Goal: Task Accomplishment & Management: Use online tool/utility

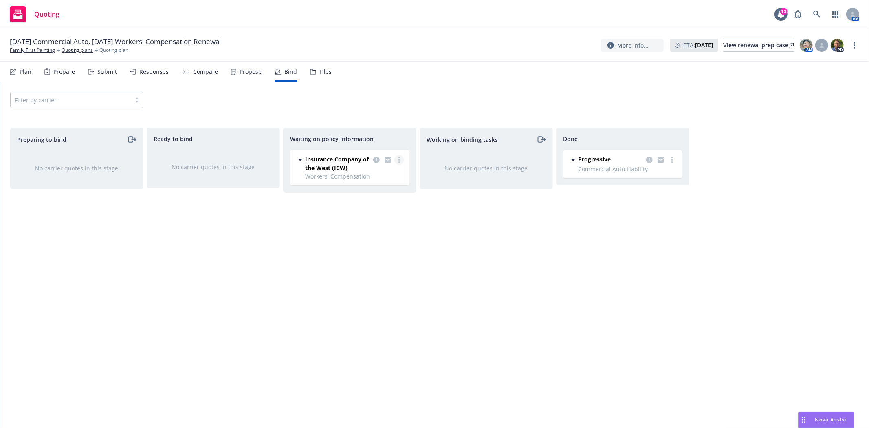
click at [402, 161] on link "more" at bounding box center [400, 160] width 10 height 10
click at [380, 179] on span "Create policies" at bounding box center [360, 176] width 60 height 8
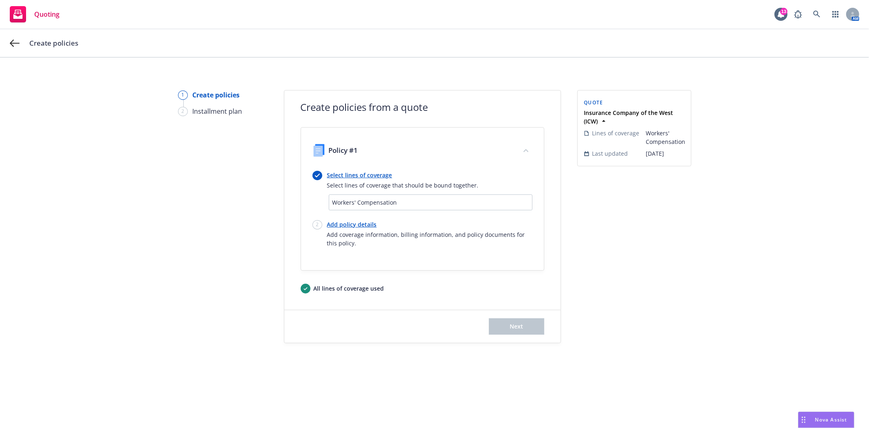
click at [364, 225] on link "Add policy details" at bounding box center [429, 224] width 205 height 9
select select "12"
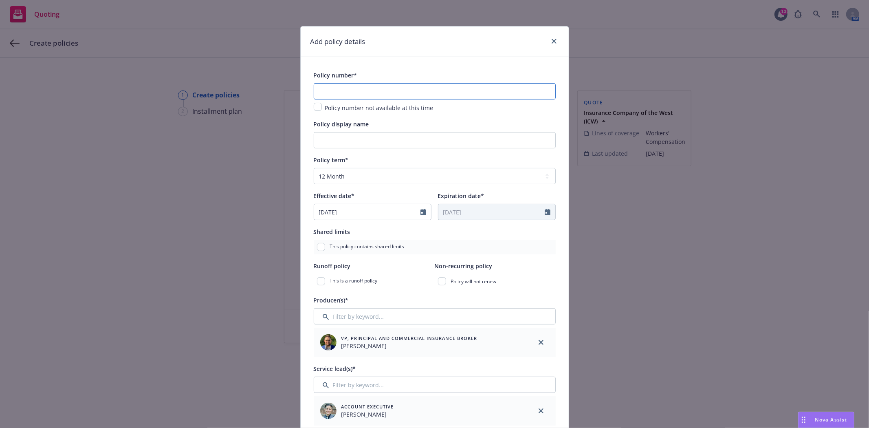
click at [328, 89] on input "text" at bounding box center [435, 91] width 242 height 16
paste input "WPL 5072875 02"
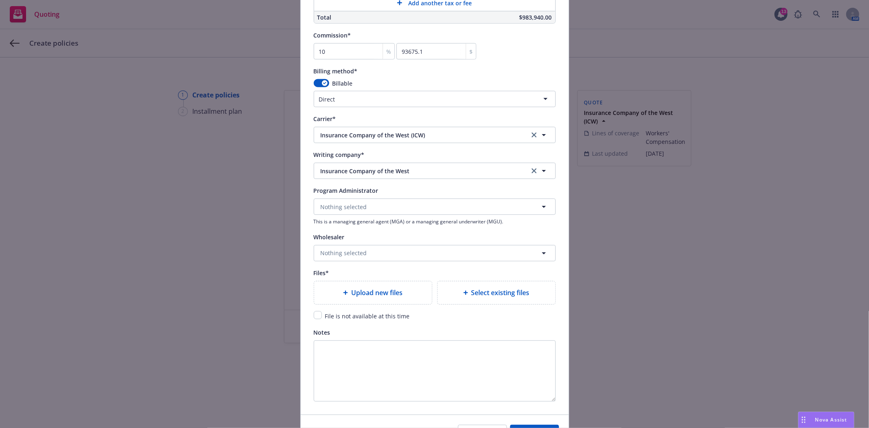
scroll to position [679, 0]
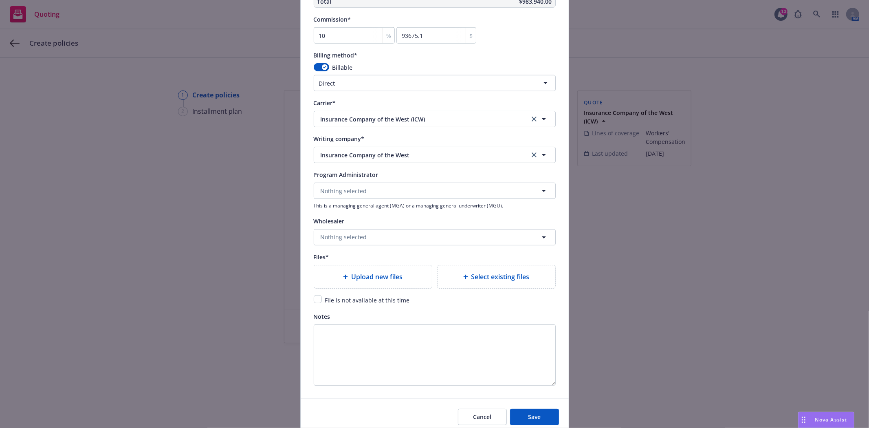
type input "WPL 5072875 02"
type textarea "x"
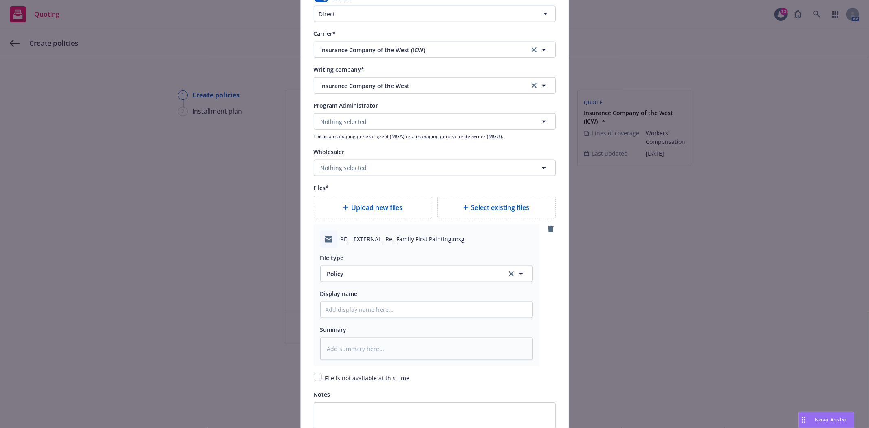
scroll to position [770, 0]
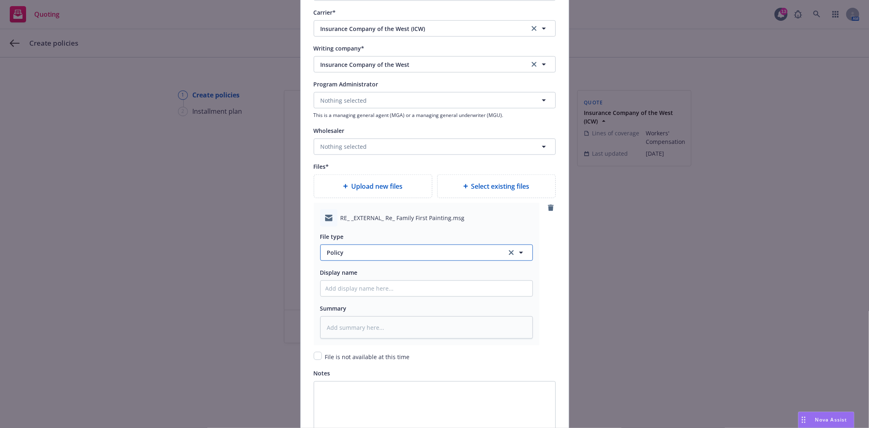
click at [518, 256] on icon "button" at bounding box center [521, 253] width 10 height 10
type input "email"
click at [425, 234] on div "Email" at bounding box center [427, 230] width 202 height 12
type textarea "x"
click at [314, 359] on input "checkbox" at bounding box center [318, 356] width 8 height 8
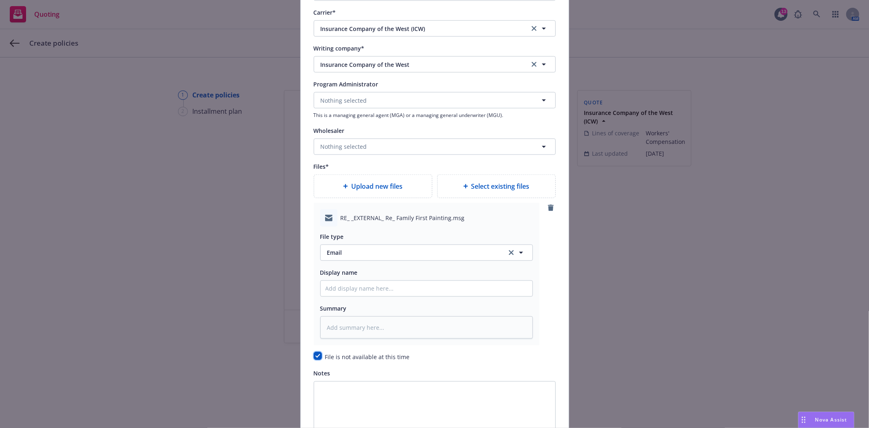
checkbox input "true"
click at [357, 288] on input "Policy display name" at bounding box center [427, 288] width 212 height 15
type textarea "x"
type input "f"
type textarea "x"
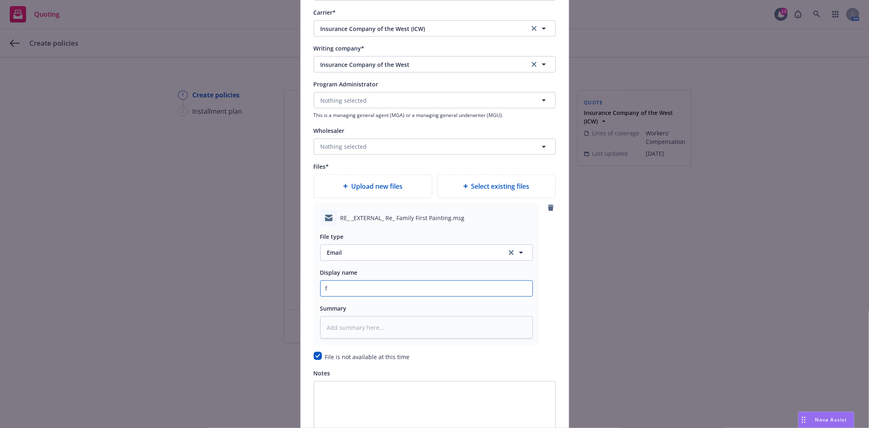
type input "f/"
type textarea "x"
type input "f/B"
type textarea "x"
type input "f/Br"
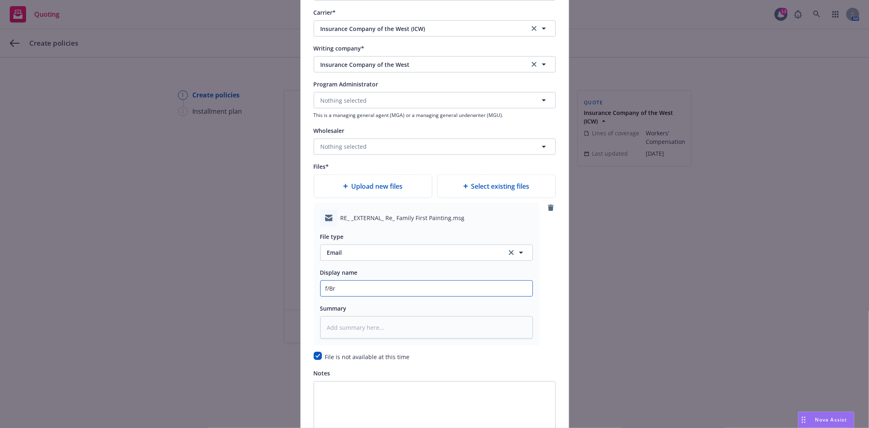
type textarea "x"
type input "f/Bre"
type textarea "x"
type input "f/Bret"
type textarea "x"
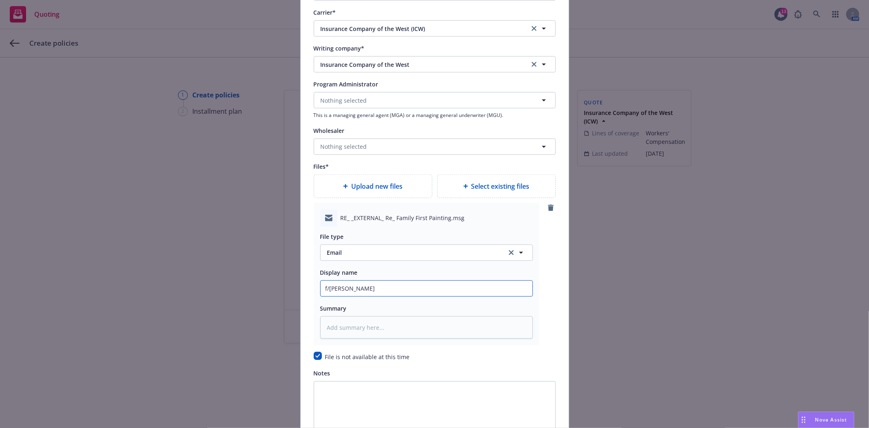
type input "f/Brett"
type textarea "x"
type input "f/Brett @"
type textarea "x"
type input "f/Brett @ I"
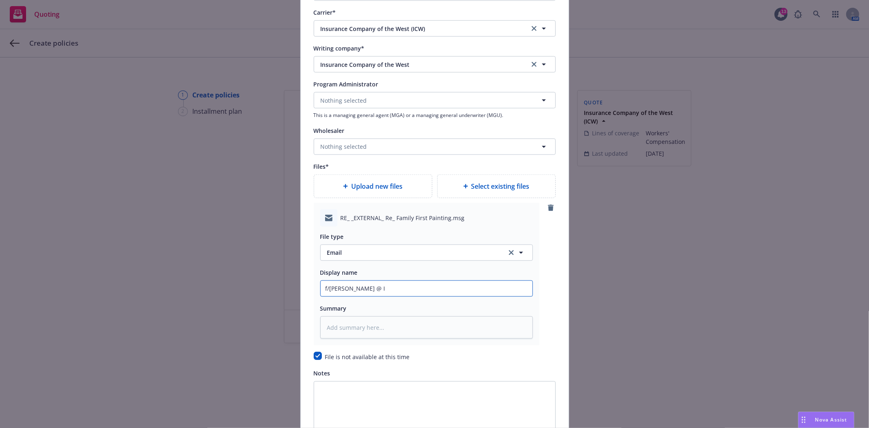
type textarea "x"
type input "f/Brett @ IC"
type textarea "x"
type input "f/Brett @ ICW"
type textarea "x"
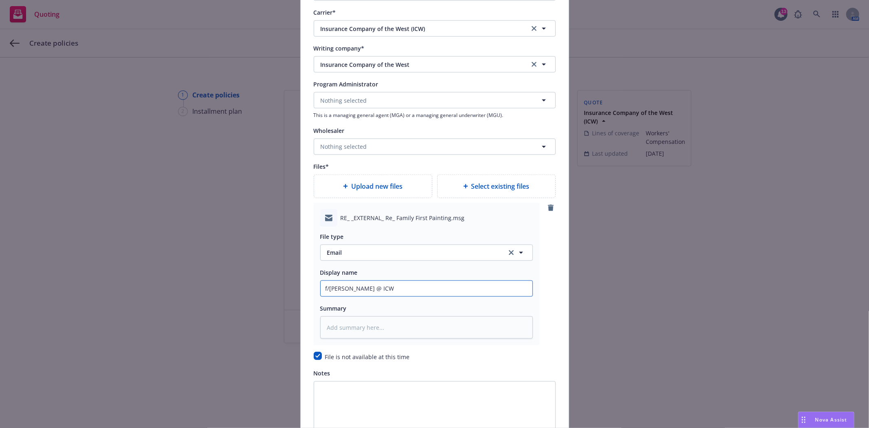
type input "f/Brett @ ICW a"
type textarea "x"
type input "f/Brett @ ICW ad"
type textarea "x"
type input "f/Brett @ ICW adv"
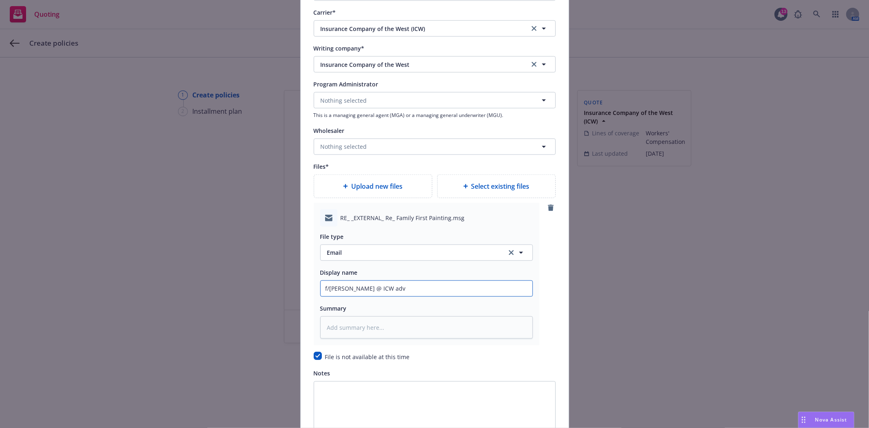
type textarea "x"
type input "f/Brett @ ICW advi"
type textarea "x"
type input "f/Brett @ ICW advis"
type textarea "x"
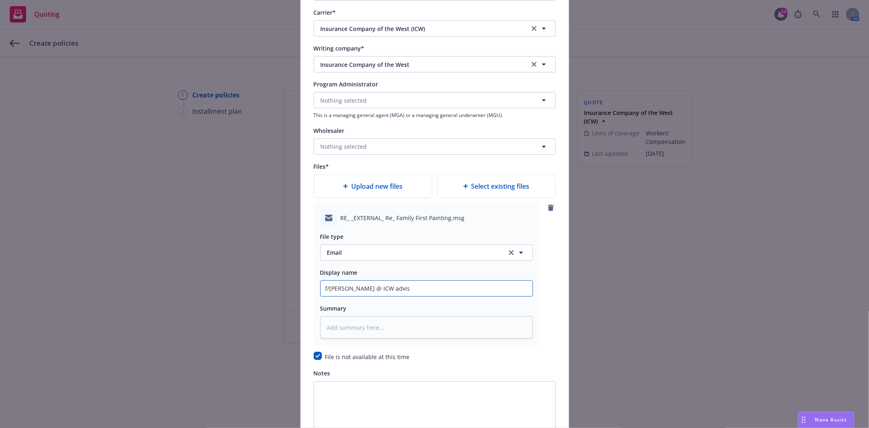
type input "f/Brett @ ICW advisi"
type textarea "x"
type input "f/Brett @ ICW advisin"
type textarea "x"
type input "f/Brett @ ICW advising"
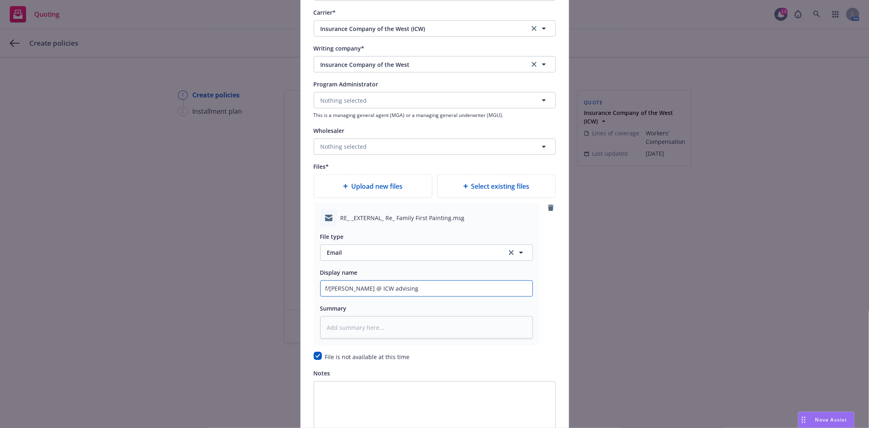
type textarea "x"
type input "f/Brett @ ICW advising"
type textarea "x"
type input "f/Brett @ ICW advising o"
type textarea "x"
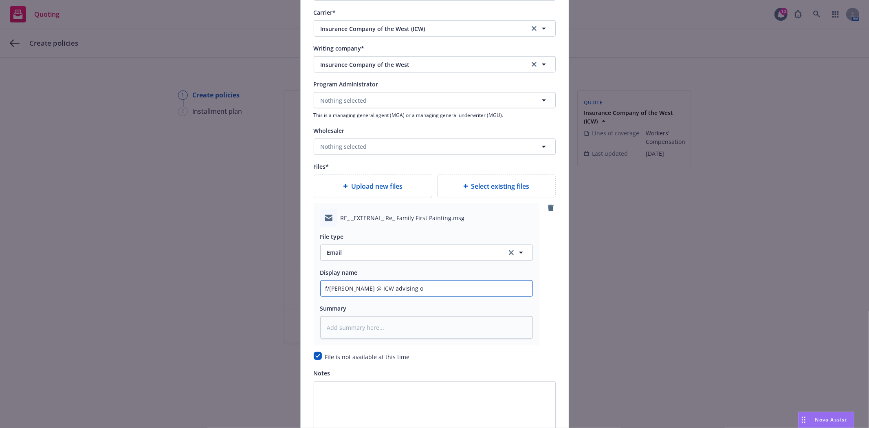
type input "f/Brett @ ICW advising on"
type textarea "x"
type input "f/Brett @ ICW advising on"
type textarea "x"
type input "f/Brett @ ICW advising on r"
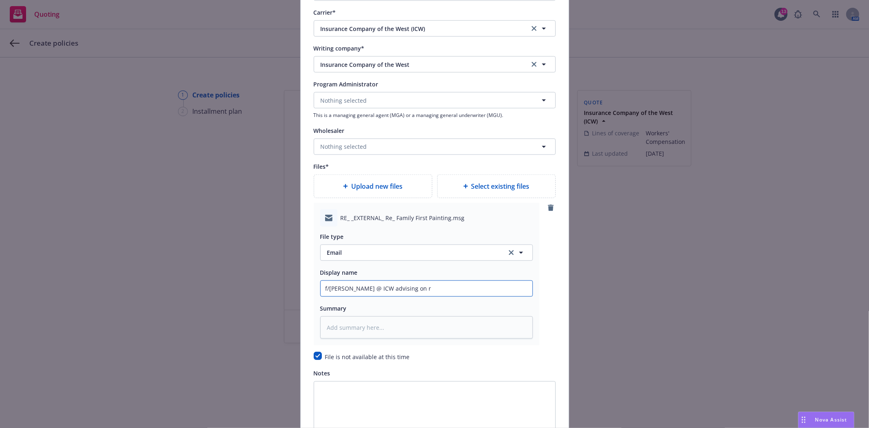
type textarea "x"
type input "f/Brett @ ICW advising on re"
type textarea "x"
type input "f/Brett @ ICW advising on ren"
type textarea "x"
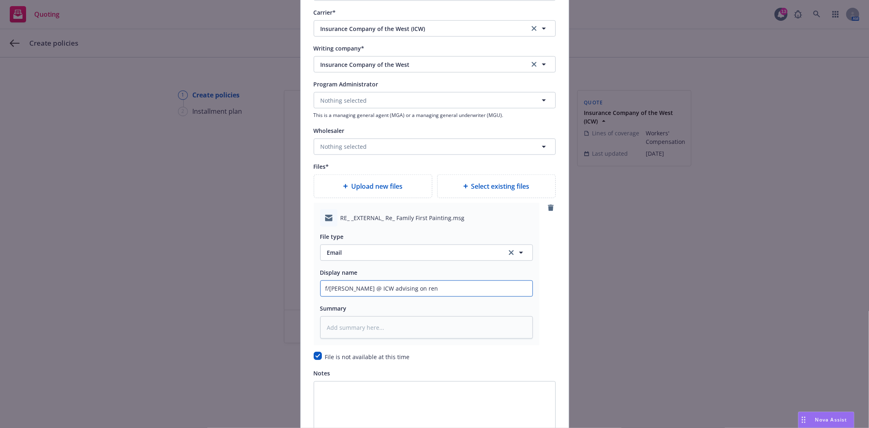
type input "f/Brett @ ICW advising on rene"
type textarea "x"
type input "f/Brett @ ICW advising on renew"
type textarea "x"
type input "f/Brett @ ICW advising on renewa"
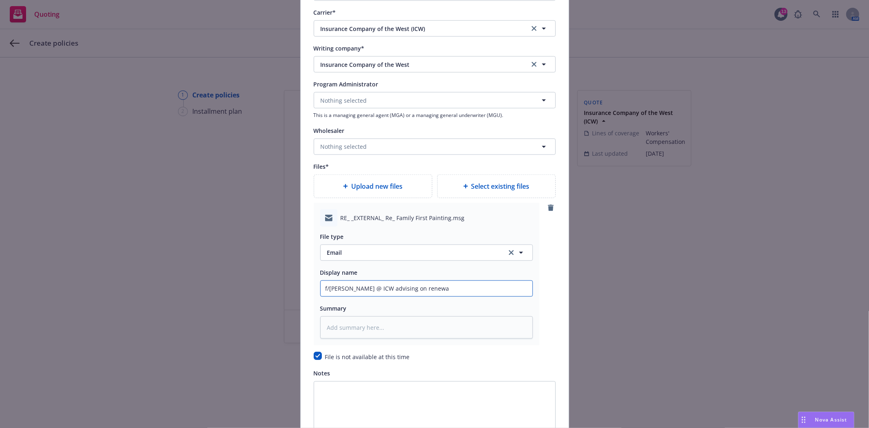
type textarea "x"
type input "f/Brett @ ICW advising on renewal"
type textarea "x"
type input "f/Brett @ ICW advising on renewal"
type textarea "x"
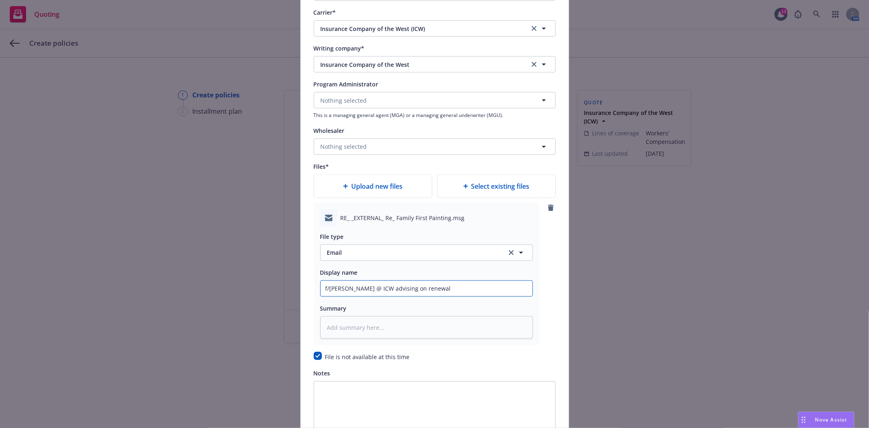
type input "f/Brett @ ICW advising on renewal p"
type textarea "x"
type input "f/Brett @ ICW advising on renewal pl"
type textarea "x"
type input "f/Brett @ ICW advising on renewal p"
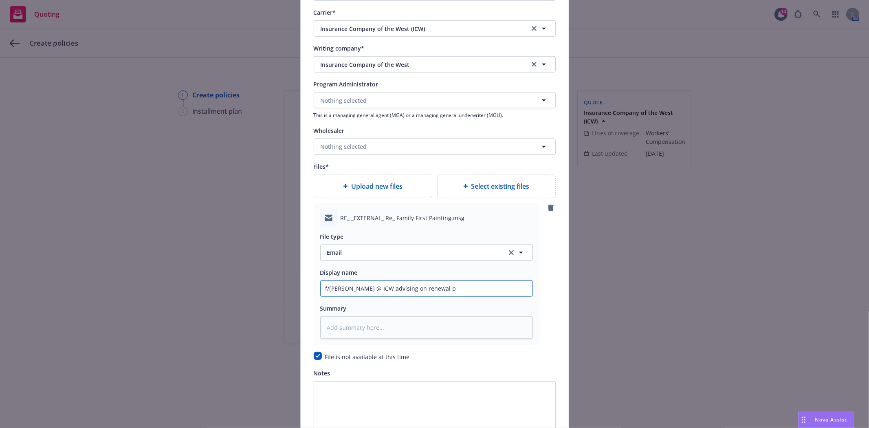
type textarea "x"
type input "f/Brett @ ICW advising on renewal po"
type textarea "x"
type input "f/Brett @ ICW advising on renewal pol"
type textarea "x"
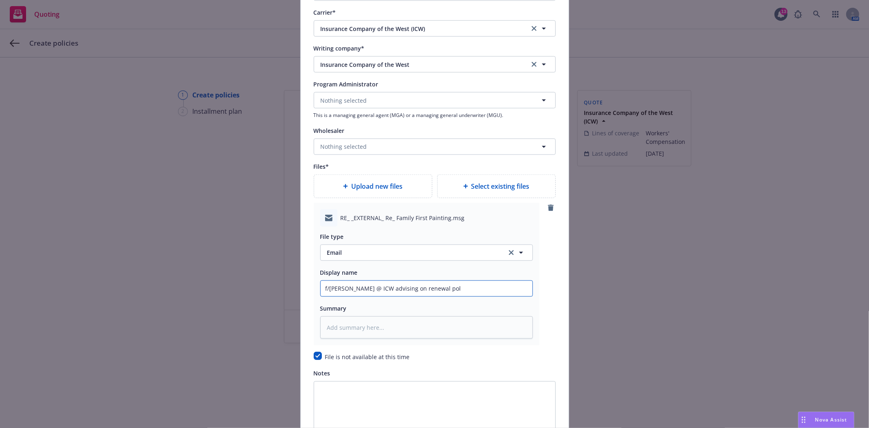
type input "f/Brett @ ICW advising on renewal poli"
type textarea "x"
type input "f/Brett @ ICW advising on renewal polic"
type textarea "x"
type input "f/Brett @ ICW advising on renewal policy"
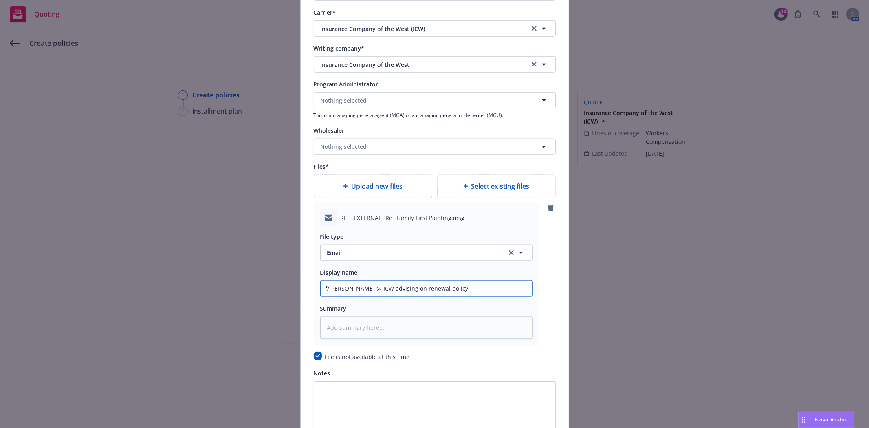
type textarea "x"
type input "f/Brett @ ICW advising on renewal policy"
type textarea "x"
type input "f/Brett @ ICW advising on renewal policy n"
type textarea "x"
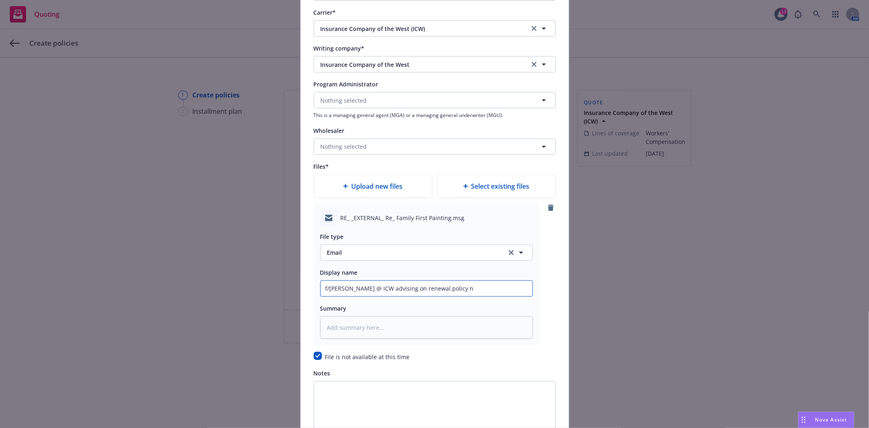
type input "f/Brett @ ICW advising on renewal policy nu"
type textarea "x"
type input "f/Brett @ ICW advising on renewal policy num"
type textarea "x"
type input "f/Brett @ ICW advising on renewal policy numbe"
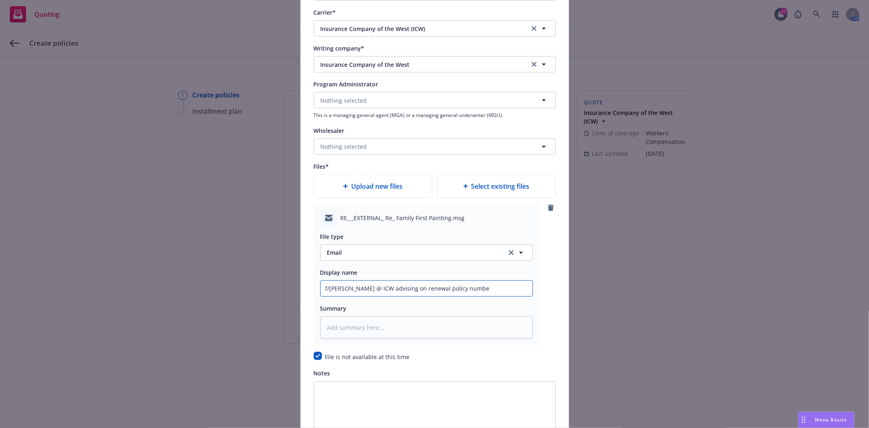
type textarea "x"
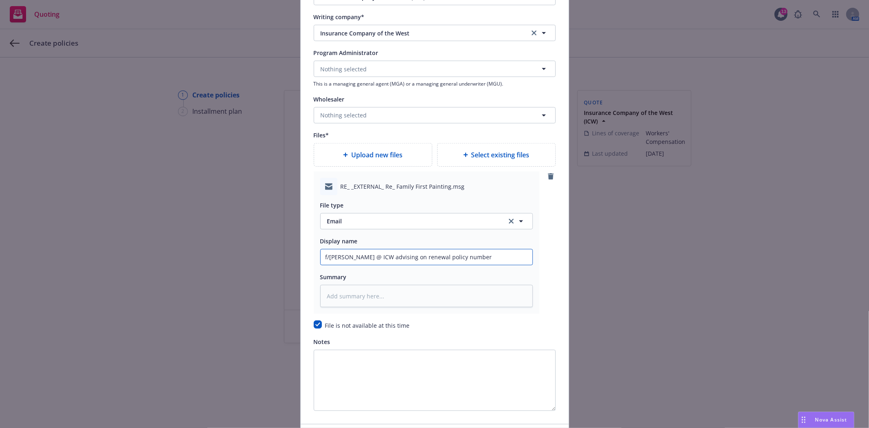
scroll to position [862, 0]
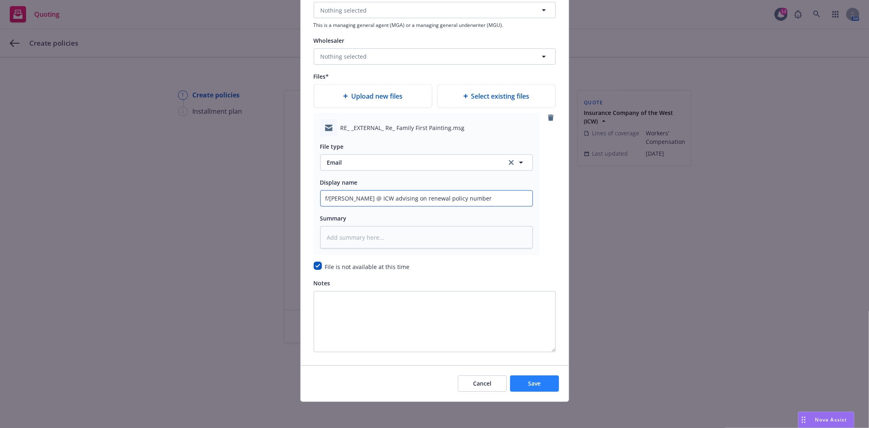
type input "f/Brett @ ICW advising on renewal policy number"
click at [534, 385] on span "Save" at bounding box center [534, 383] width 13 height 8
type textarea "x"
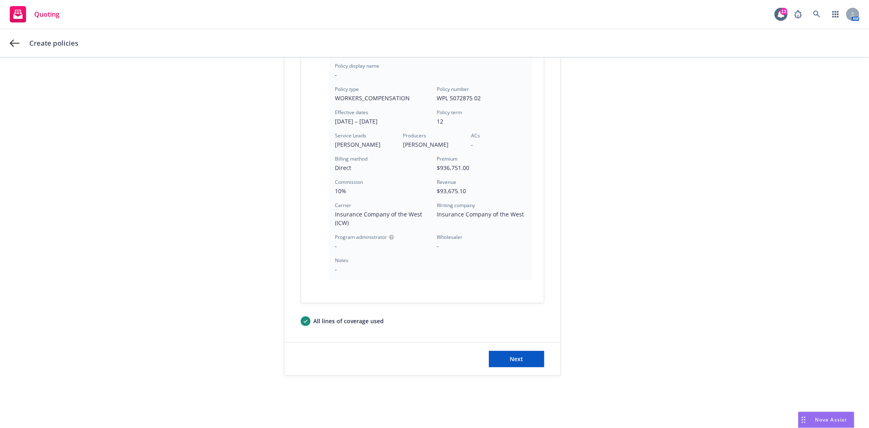
scroll to position [205, 0]
click at [499, 368] on div "Next" at bounding box center [422, 359] width 276 height 33
click at [503, 357] on button "Next" at bounding box center [516, 359] width 55 height 16
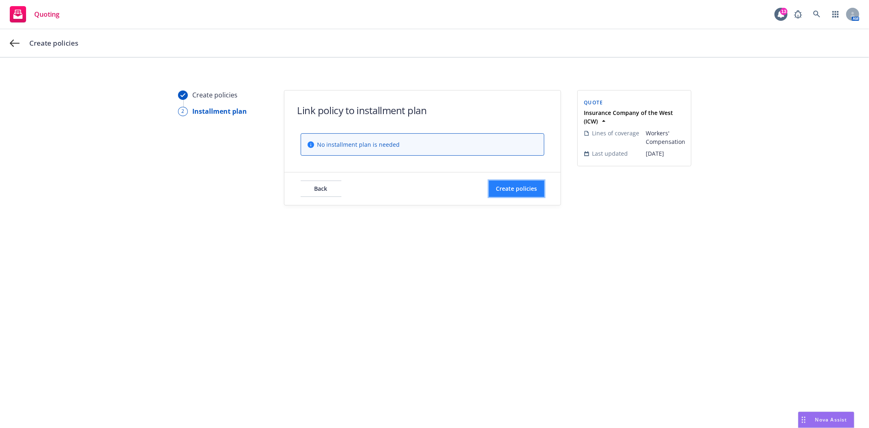
click at [520, 194] on button "Create policies" at bounding box center [516, 189] width 55 height 16
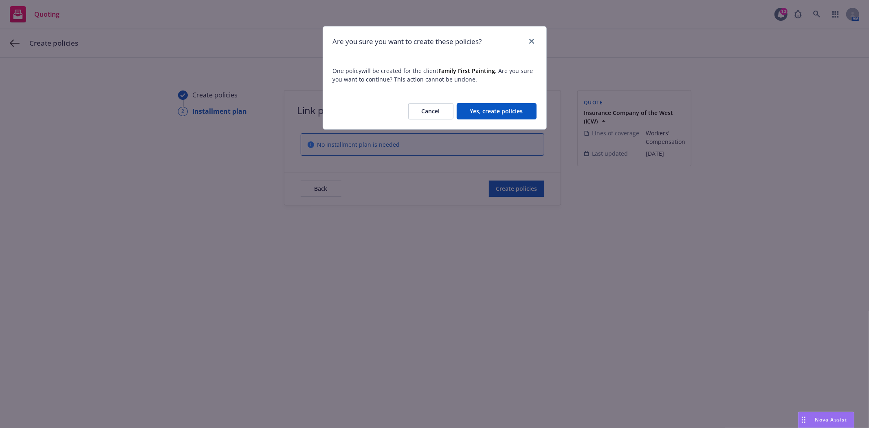
click at [498, 112] on button "Yes, create policies" at bounding box center [497, 111] width 80 height 16
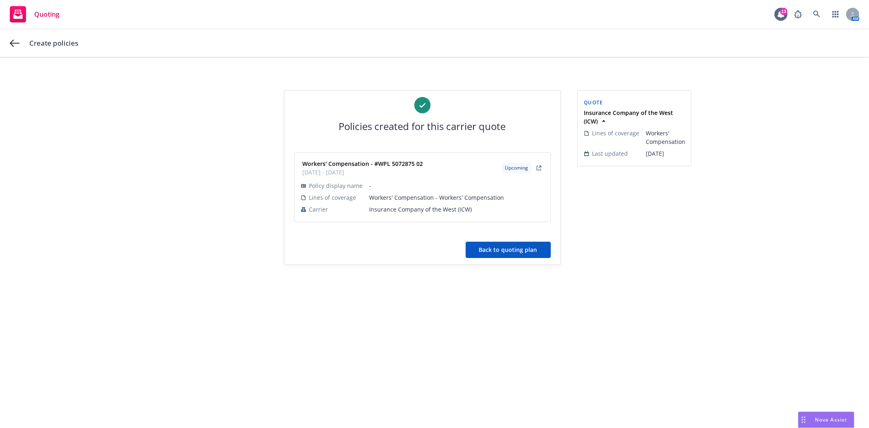
click at [507, 252] on button "Back to quoting plan" at bounding box center [508, 250] width 85 height 16
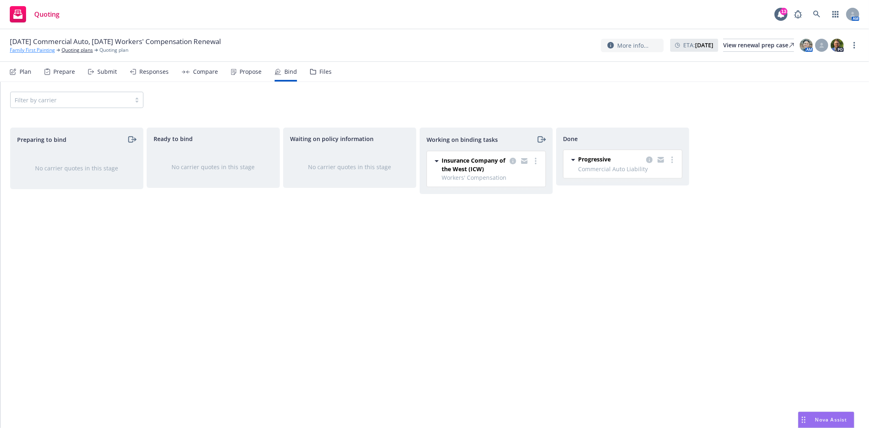
click at [10, 49] on link "Family First Painting" at bounding box center [32, 49] width 45 height 7
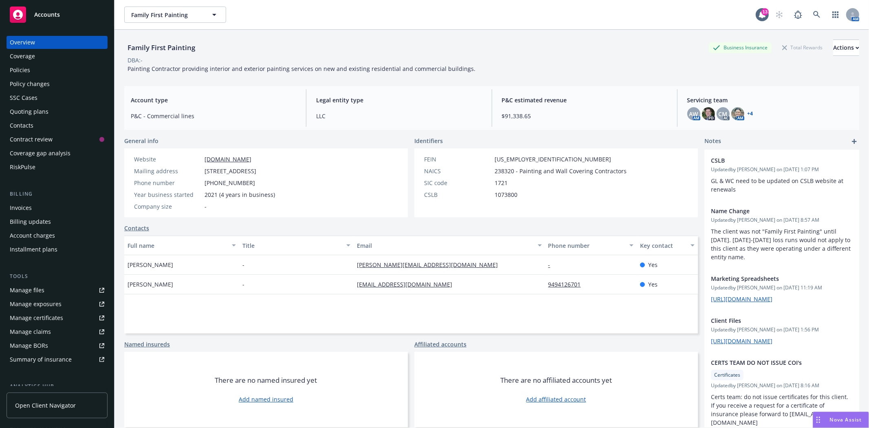
click at [25, 66] on div "Policies" at bounding box center [20, 70] width 20 height 13
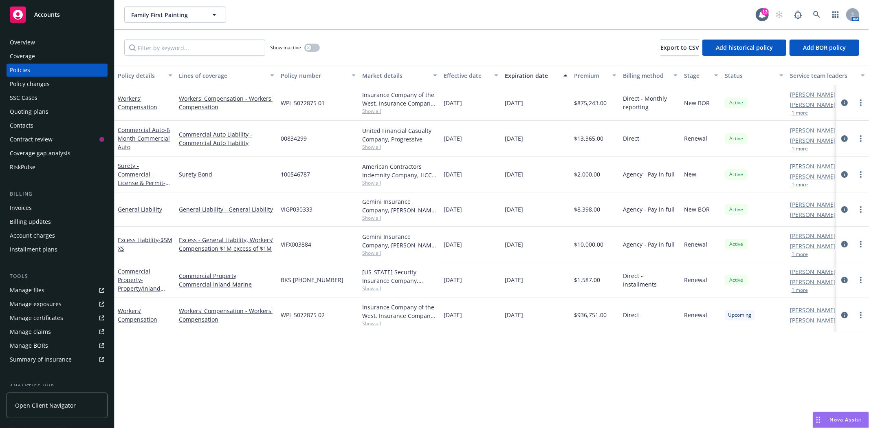
click at [64, 13] on div "Accounts" at bounding box center [57, 15] width 95 height 16
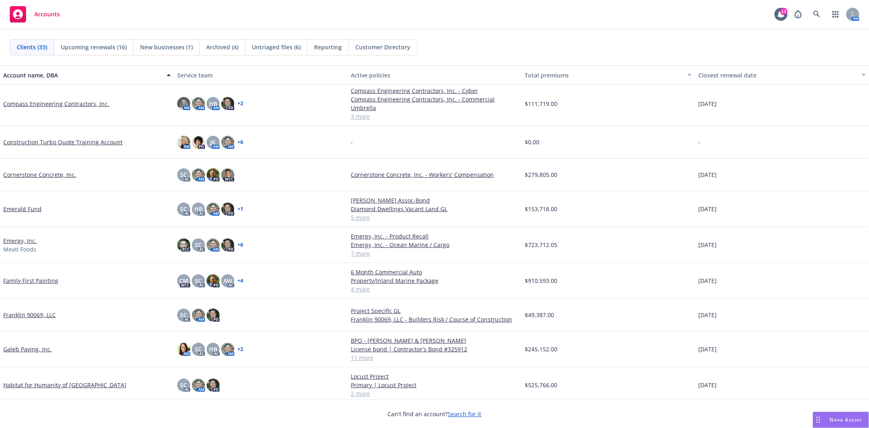
scroll to position [181, 0]
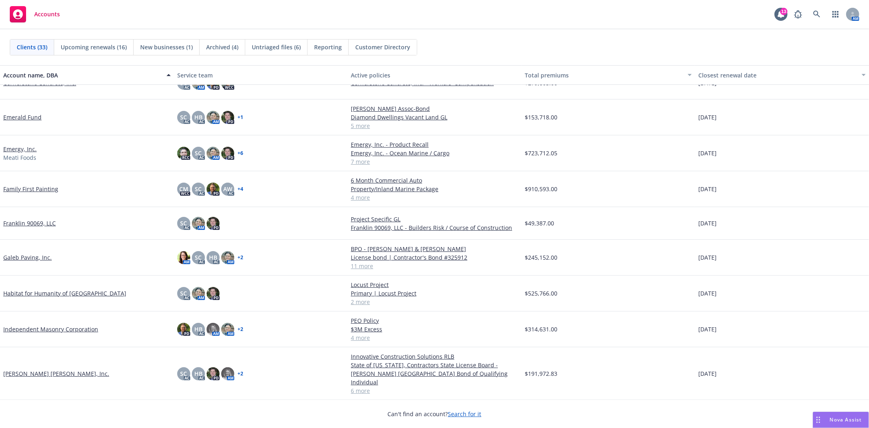
click at [86, 331] on link "Independent Masonry Corporation" at bounding box center [50, 329] width 95 height 9
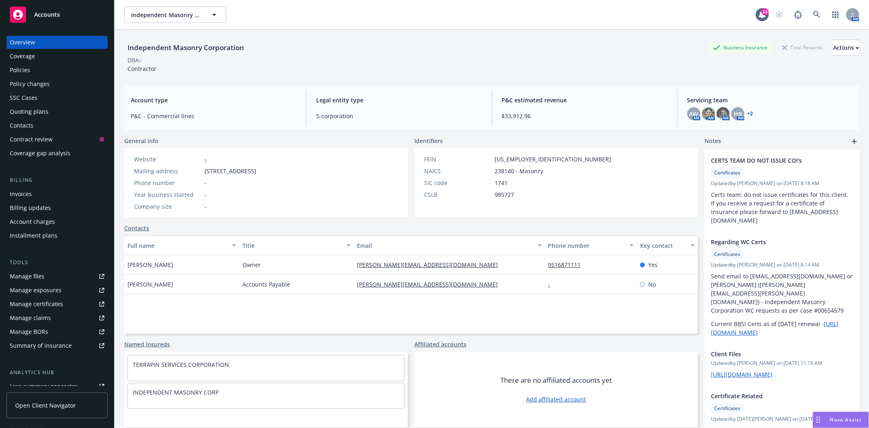
click at [36, 68] on div "Policies" at bounding box center [57, 70] width 95 height 13
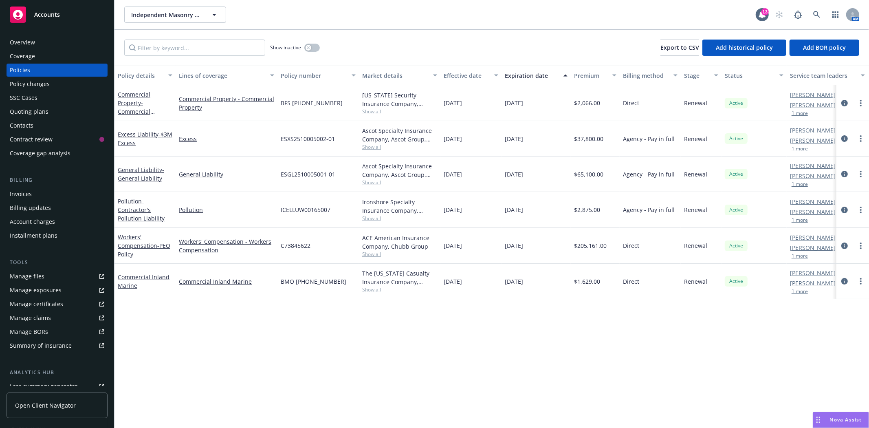
click at [55, 279] on link "Manage files" at bounding box center [57, 276] width 101 height 13
click at [22, 44] on div "Overview" at bounding box center [22, 42] width 25 height 13
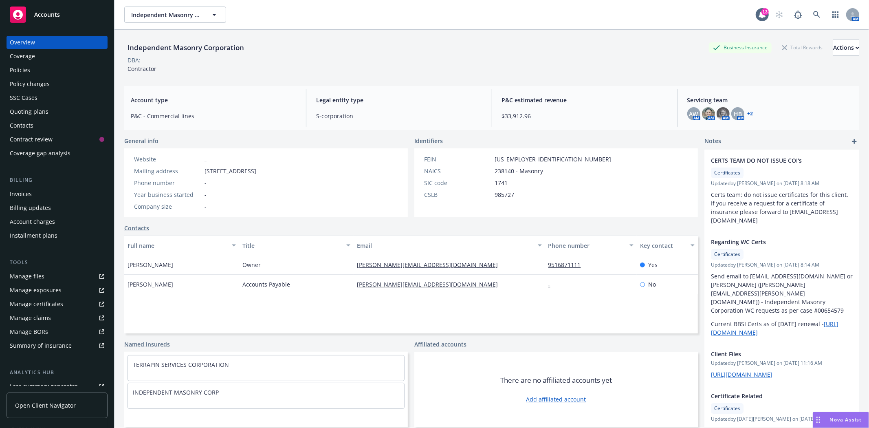
click at [29, 276] on div "Manage files" at bounding box center [27, 276] width 35 height 13
click at [53, 14] on span "Accounts" at bounding box center [47, 14] width 26 height 7
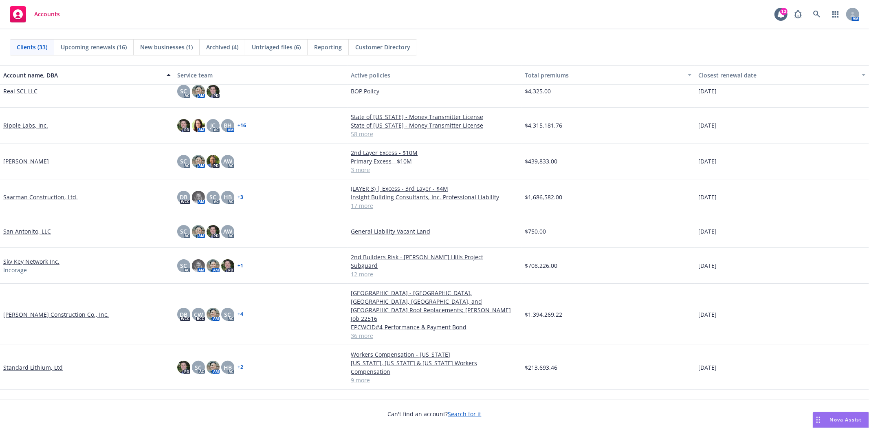
scroll to position [634, 0]
click at [35, 362] on link "Standard Lithium, Ltd" at bounding box center [33, 366] width 60 height 9
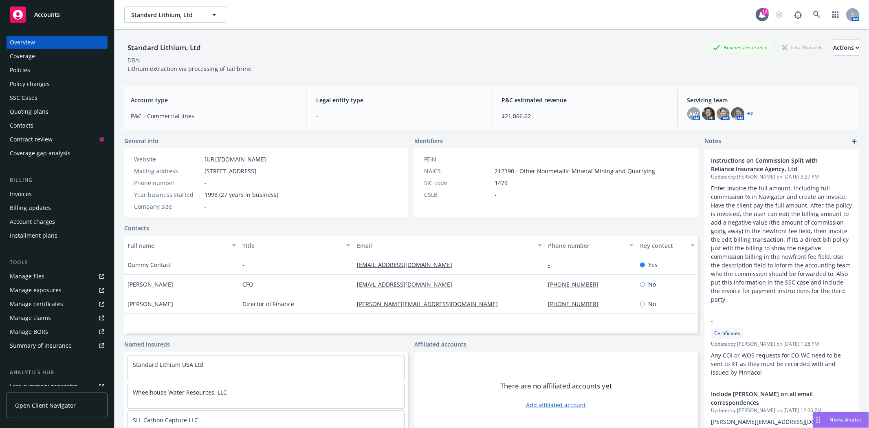
click at [51, 74] on div "Policies" at bounding box center [57, 70] width 95 height 13
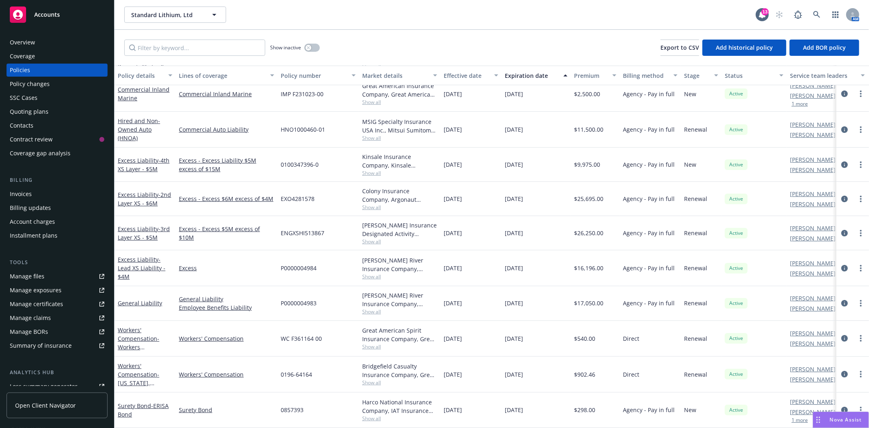
scroll to position [50, 0]
click at [842, 335] on icon "circleInformation" at bounding box center [845, 338] width 7 height 7
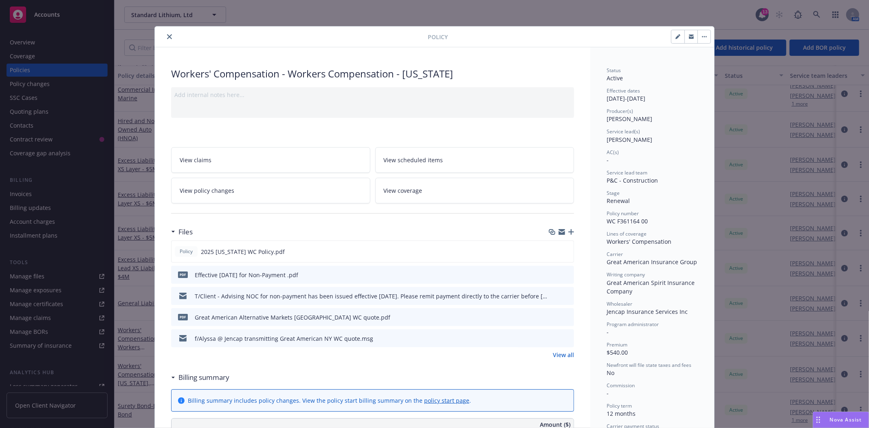
click at [565, 315] on icon "preview file" at bounding box center [566, 317] width 7 height 6
click at [167, 39] on icon "close" at bounding box center [169, 36] width 5 height 5
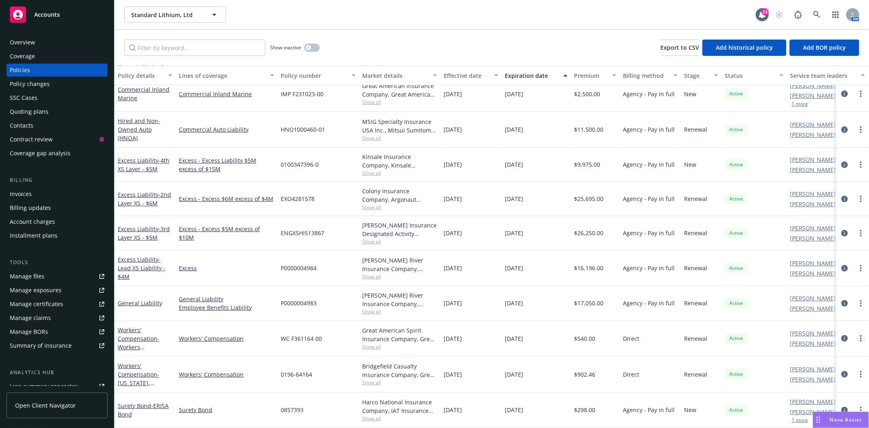
click at [860, 337] on circle "more" at bounding box center [861, 338] width 2 height 2
click at [842, 335] on icon "circleInformation" at bounding box center [845, 338] width 7 height 7
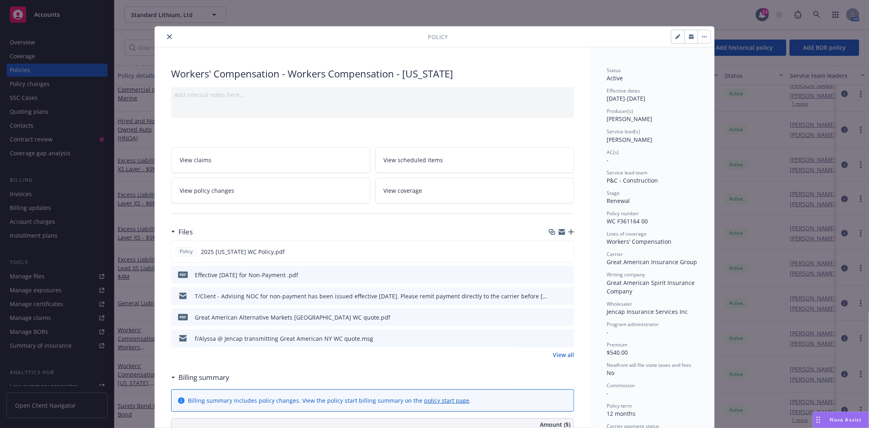
click at [690, 35] on icon "button" at bounding box center [691, 36] width 5 height 2
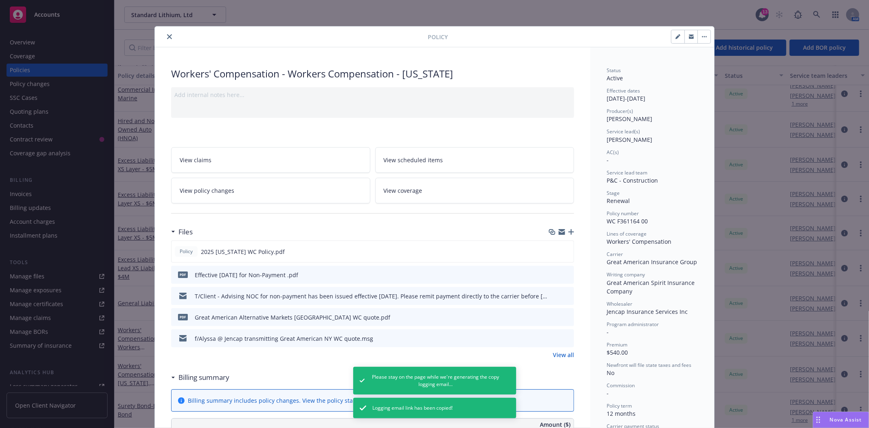
click at [167, 38] on icon "close" at bounding box center [169, 36] width 5 height 5
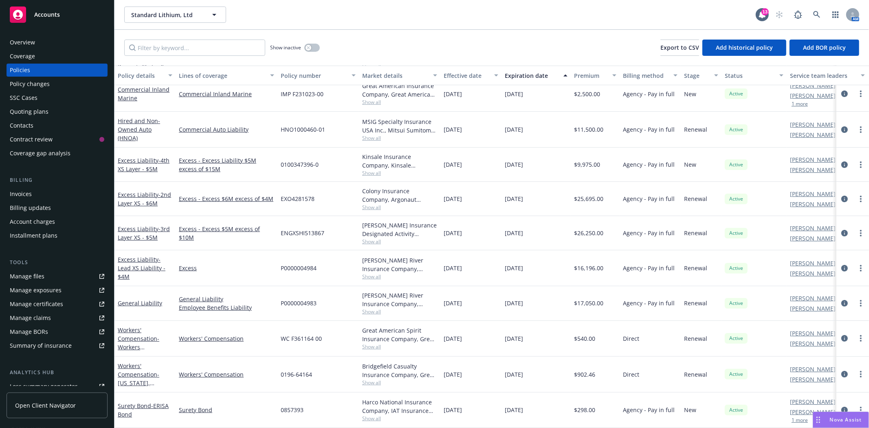
click at [48, 17] on span "Accounts" at bounding box center [47, 14] width 26 height 7
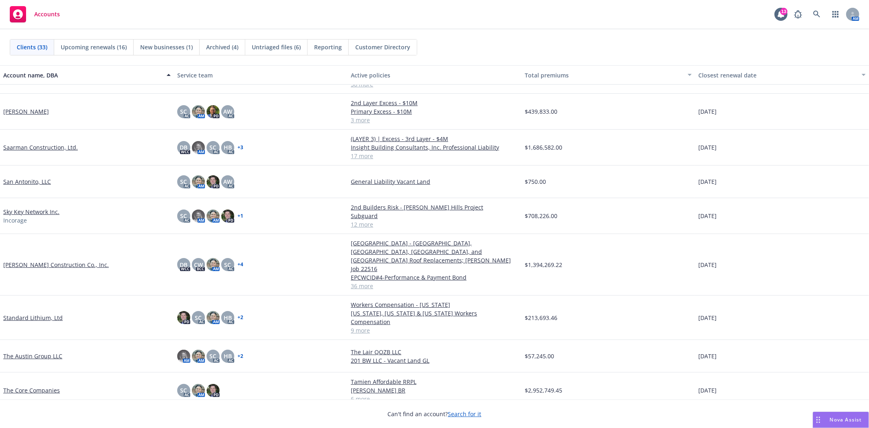
scroll to position [724, 0]
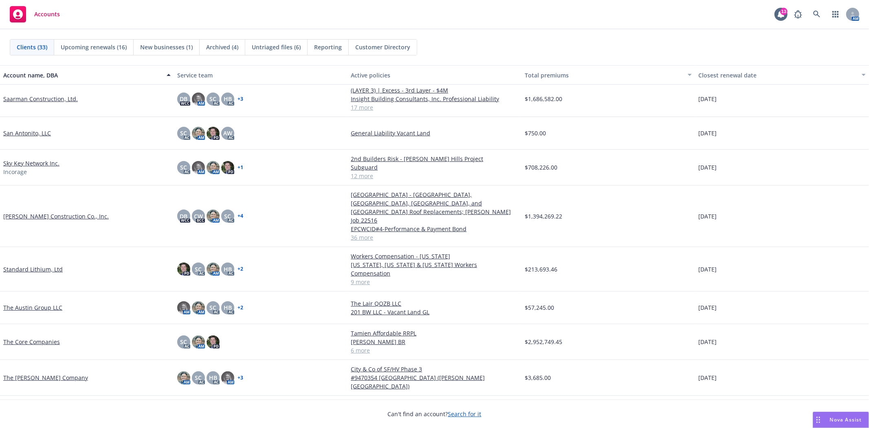
click at [59, 409] on link "[PERSON_NAME] Construction Co. Inc." at bounding box center [55, 413] width 104 height 9
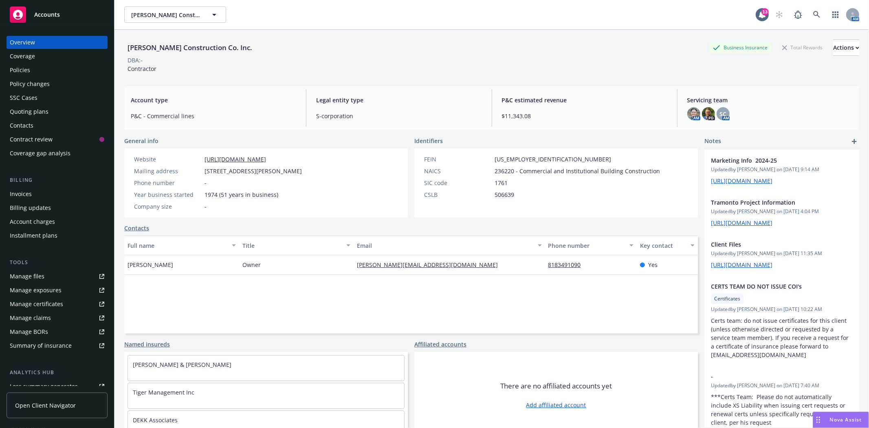
click at [47, 110] on div "Quoting plans" at bounding box center [57, 111] width 95 height 13
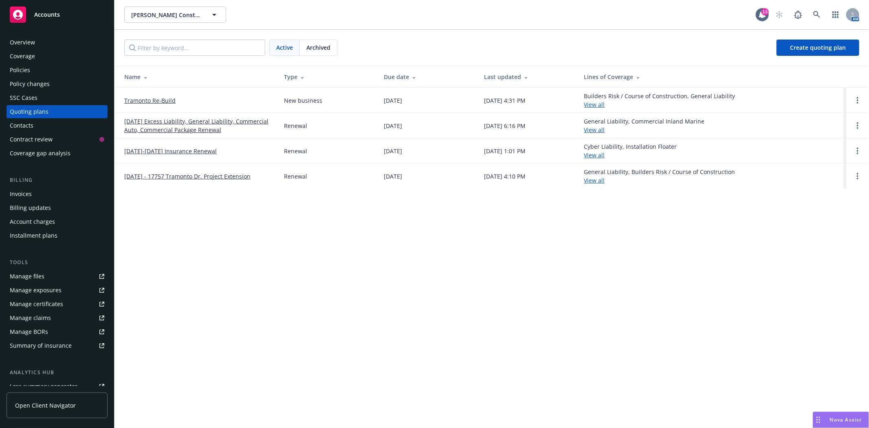
click at [131, 99] on link "Tramonto Re-Build" at bounding box center [149, 100] width 51 height 9
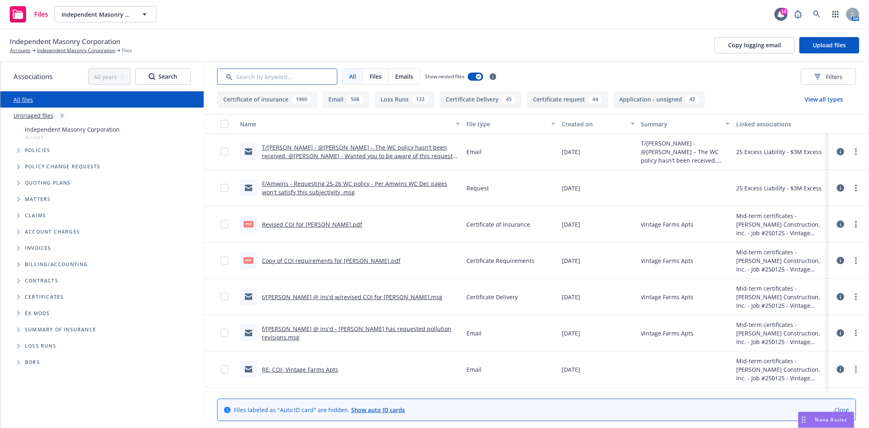
click at [255, 78] on input "Search by keyword..." at bounding box center [277, 76] width 120 height 16
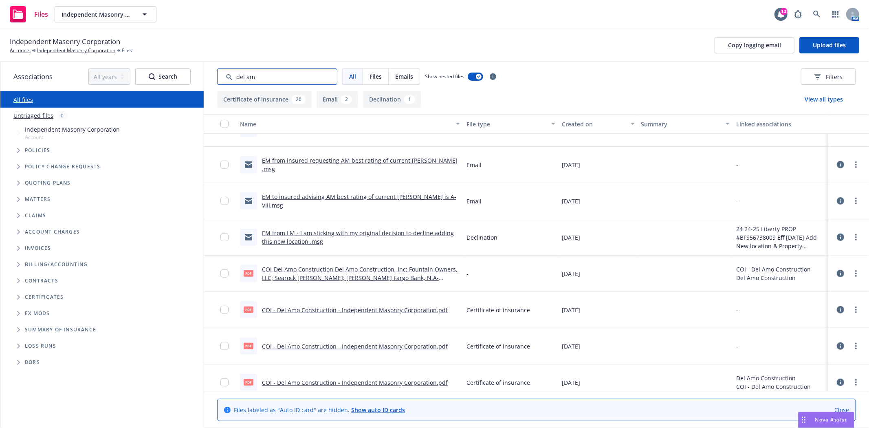
scroll to position [498, 0]
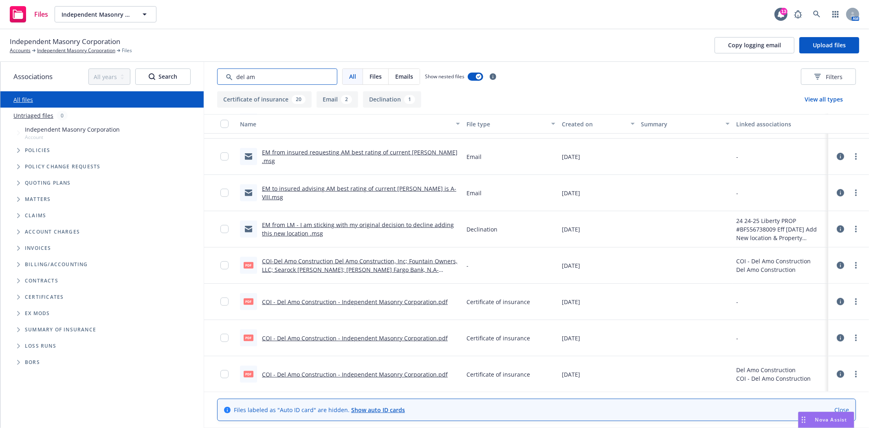
type input "del am"
click at [278, 337] on link "COI - Del Amo Construction - Independent Masonry Corporation.pdf" at bounding box center [355, 338] width 186 height 8
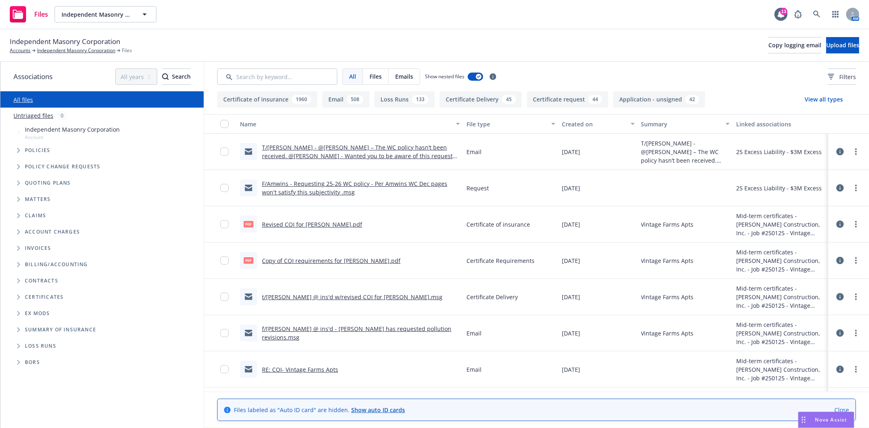
click at [569, 123] on div "Created on" at bounding box center [594, 124] width 64 height 9
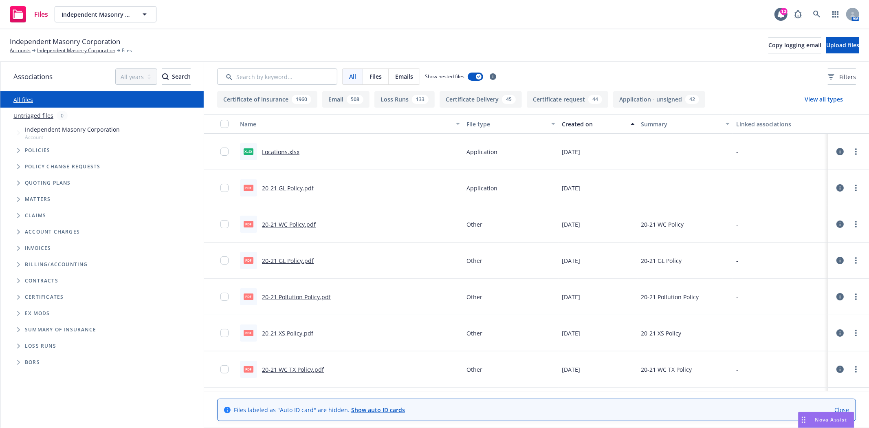
click at [569, 123] on div "Created on" at bounding box center [594, 124] width 64 height 9
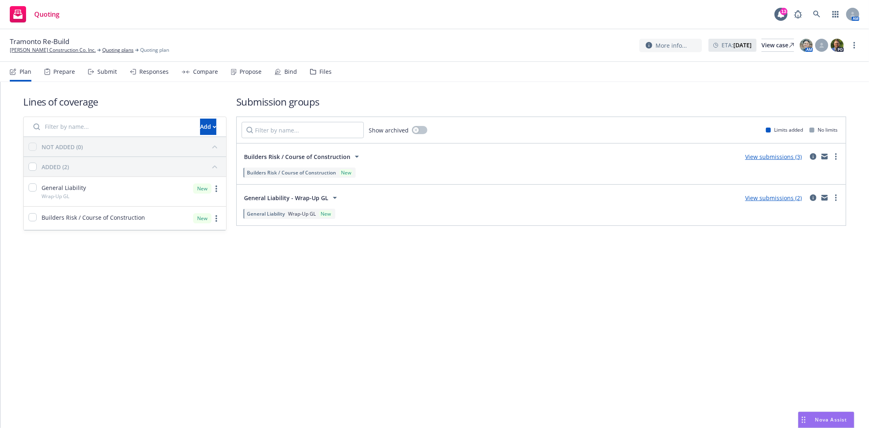
click at [312, 68] on div "Files" at bounding box center [321, 72] width 22 height 20
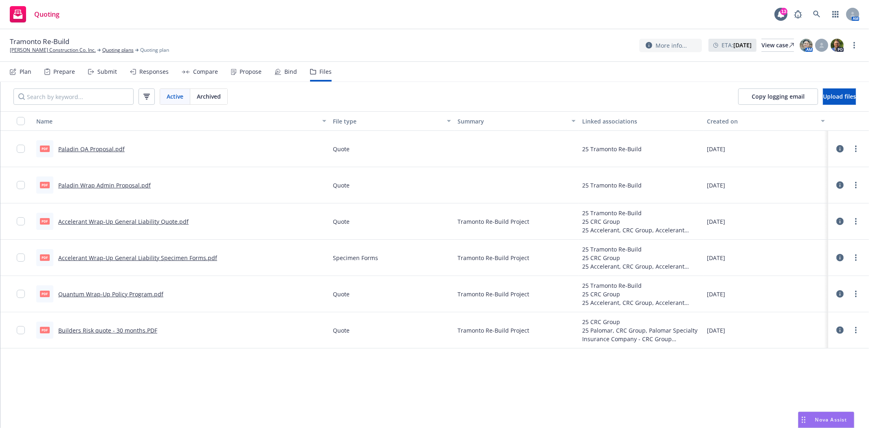
click at [87, 328] on link "Builders Risk quote - 30 months.PDF" at bounding box center [107, 330] width 99 height 8
click at [638, 395] on div "Name File type Summary Linked associations Created on pdf Paladin QA Proposal.p…" at bounding box center [434, 269] width 869 height 317
click at [103, 74] on div "Submit" at bounding box center [107, 71] width 20 height 7
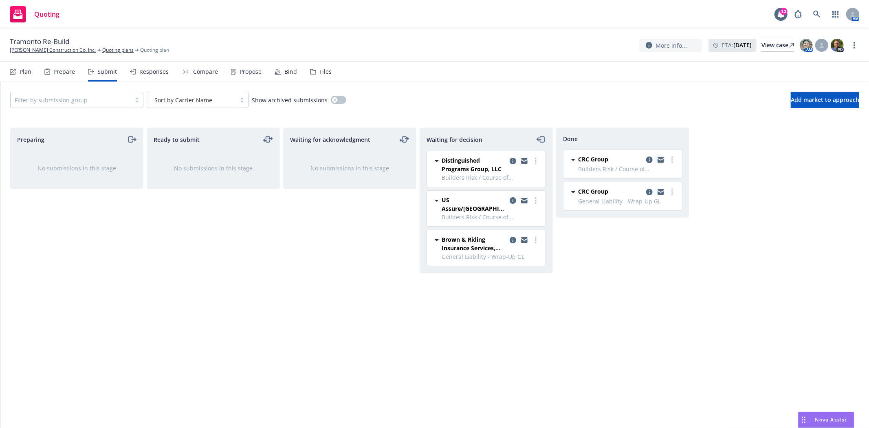
click at [659, 161] on icon "copy logging email" at bounding box center [661, 161] width 7 height 4
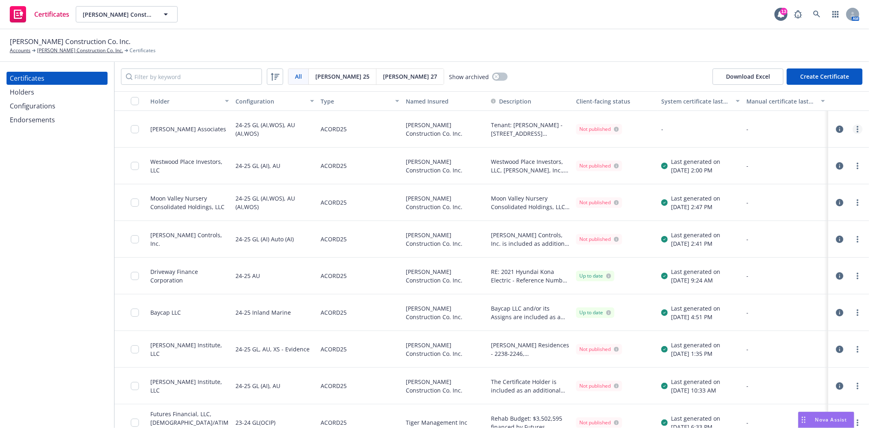
click at [857, 128] on icon "more" at bounding box center [858, 129] width 2 height 7
click at [802, 180] on link "Regenerate" at bounding box center [791, 178] width 130 height 16
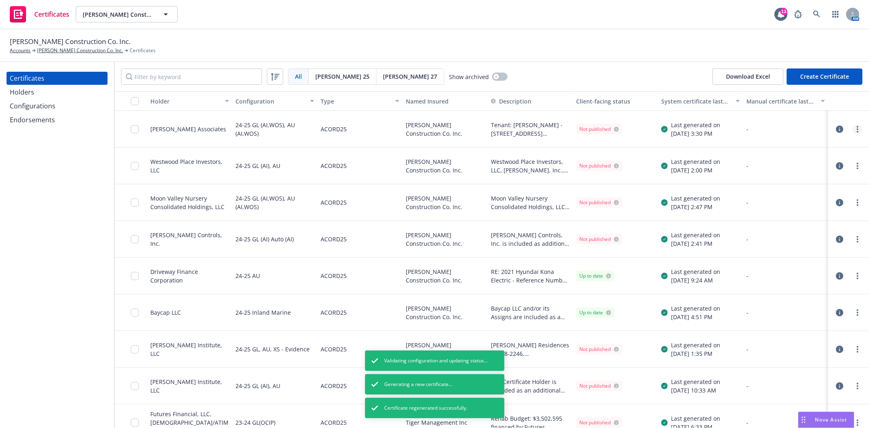
click at [857, 128] on circle "more" at bounding box center [858, 129] width 2 height 2
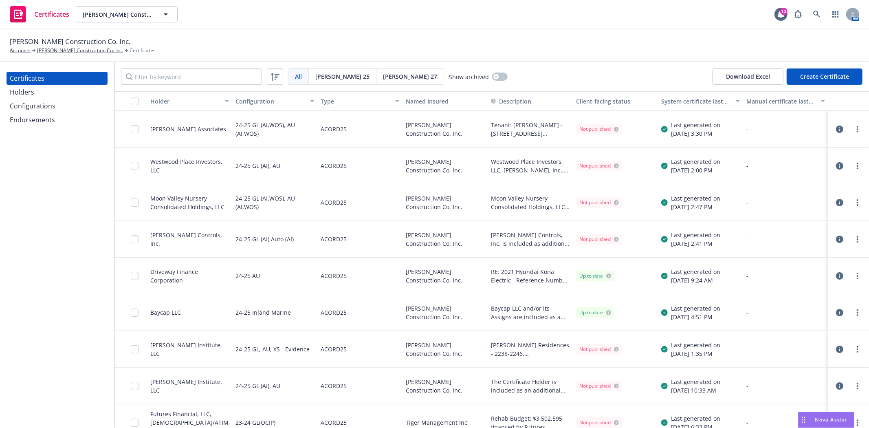
click at [857, 128] on circle "more" at bounding box center [858, 129] width 2 height 2
click at [135, 128] on input "checkbox" at bounding box center [135, 129] width 8 height 8
click at [853, 130] on link "more" at bounding box center [858, 129] width 10 height 10
click at [836, 129] on icon "button" at bounding box center [839, 129] width 7 height 7
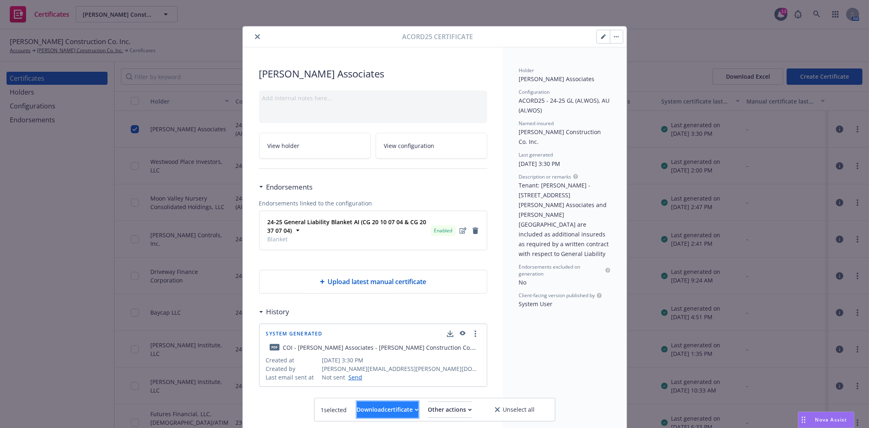
click at [386, 408] on div "Download certificate" at bounding box center [388, 409] width 62 height 15
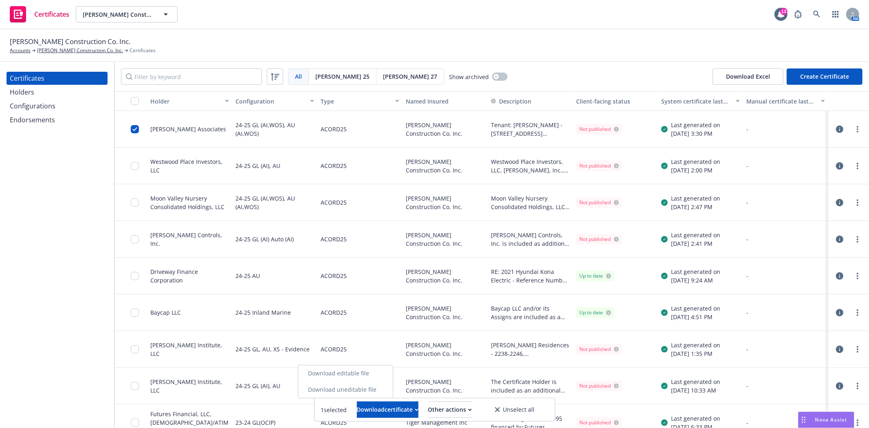
click at [390, 388] on link "Download uneditable file" at bounding box center [345, 389] width 95 height 16
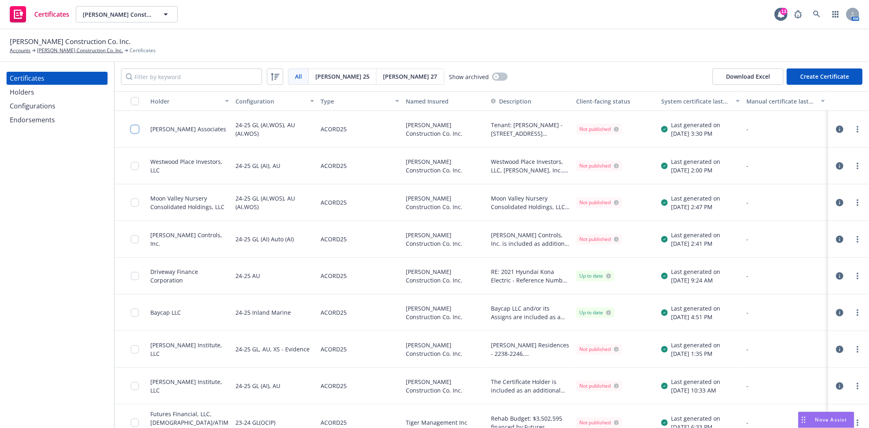
click at [137, 128] on input "checkbox" at bounding box center [135, 129] width 8 height 8
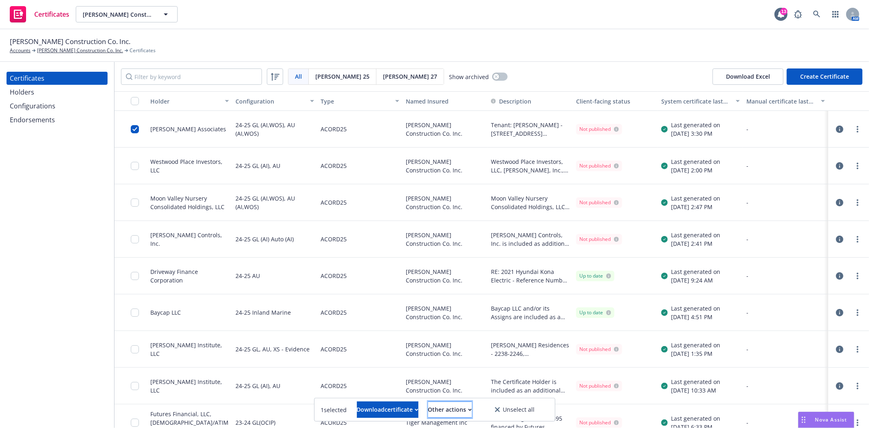
click at [472, 412] on button "Other actions" at bounding box center [450, 409] width 44 height 16
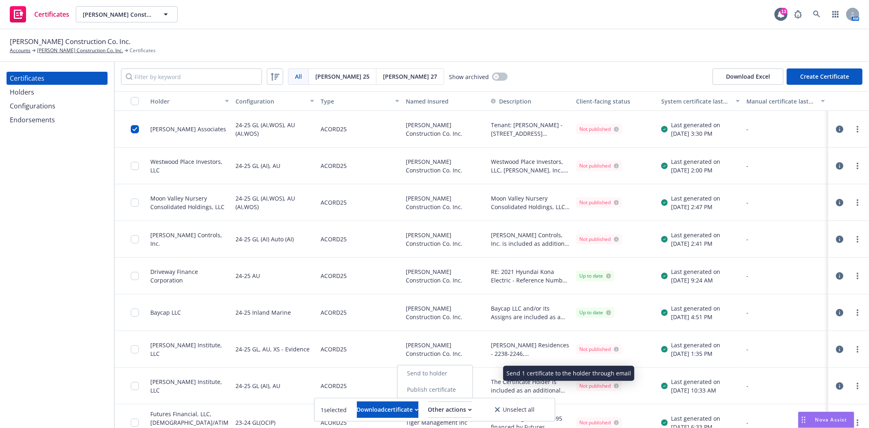
click at [472, 375] on link "Send to holder" at bounding box center [434, 373] width 75 height 16
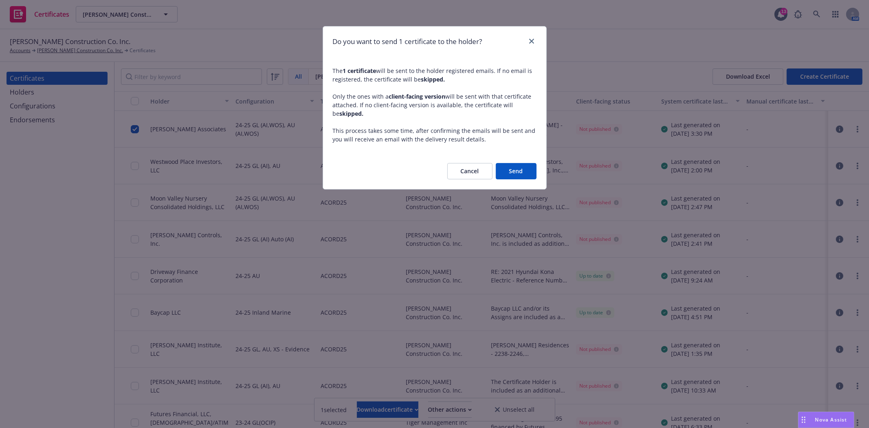
click at [515, 167] on button "Send" at bounding box center [516, 171] width 41 height 16
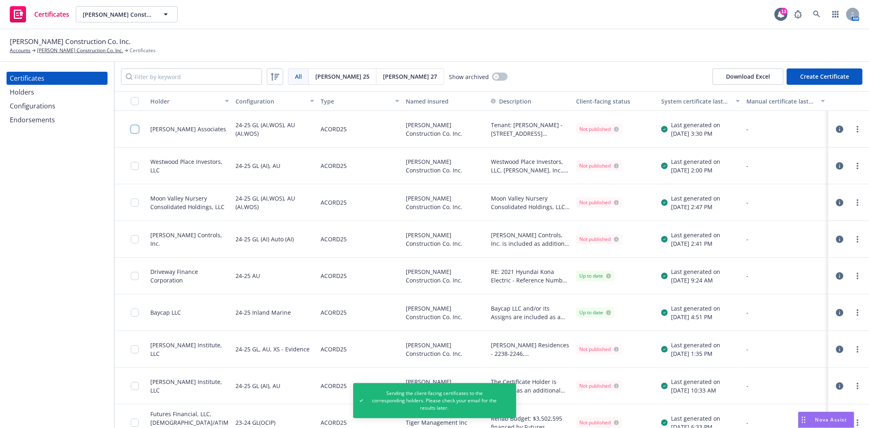
click at [137, 129] on input "checkbox" at bounding box center [135, 129] width 8 height 8
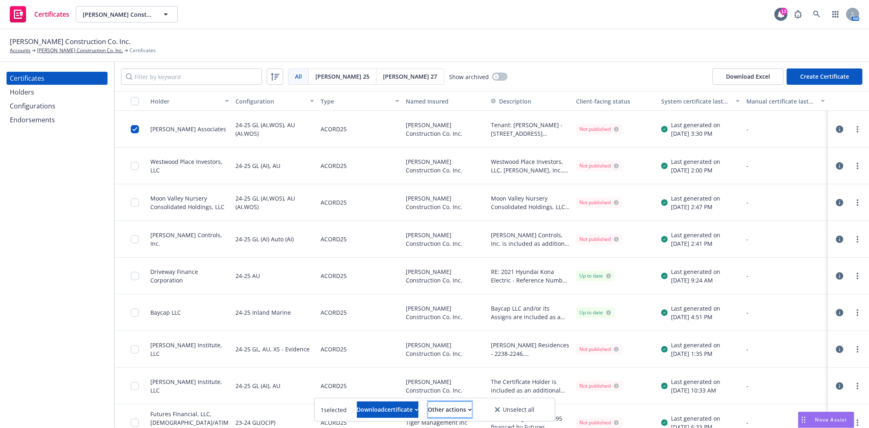
click at [472, 406] on div "Other actions" at bounding box center [450, 409] width 44 height 15
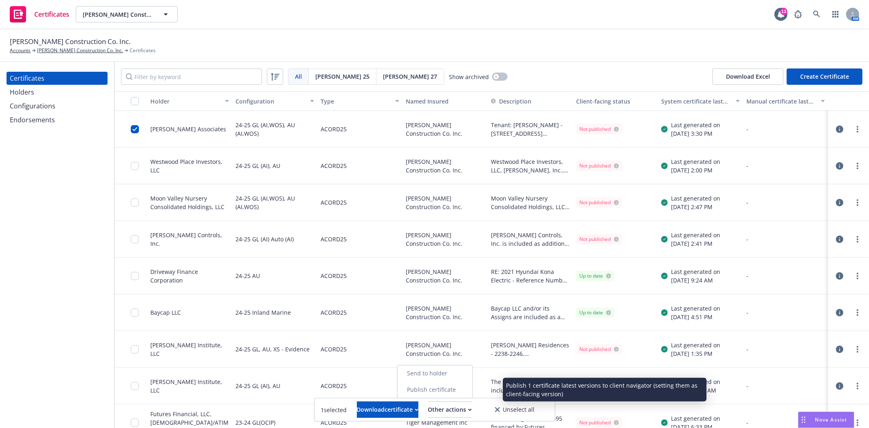
click at [472, 386] on link "Publish certificate" at bounding box center [434, 389] width 75 height 16
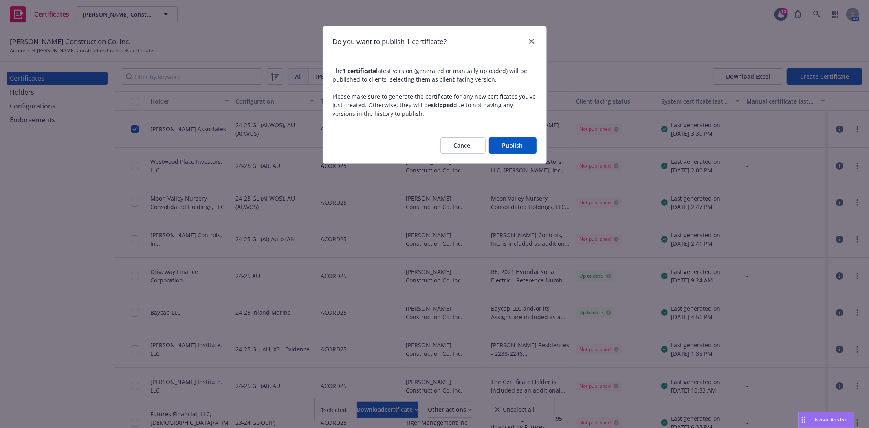
click at [508, 145] on button "Publish" at bounding box center [513, 145] width 48 height 16
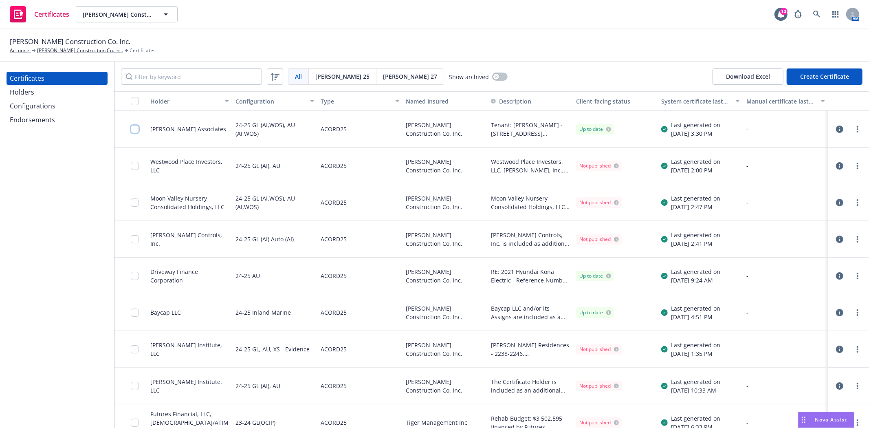
click at [136, 131] on input "checkbox" at bounding box center [135, 129] width 8 height 8
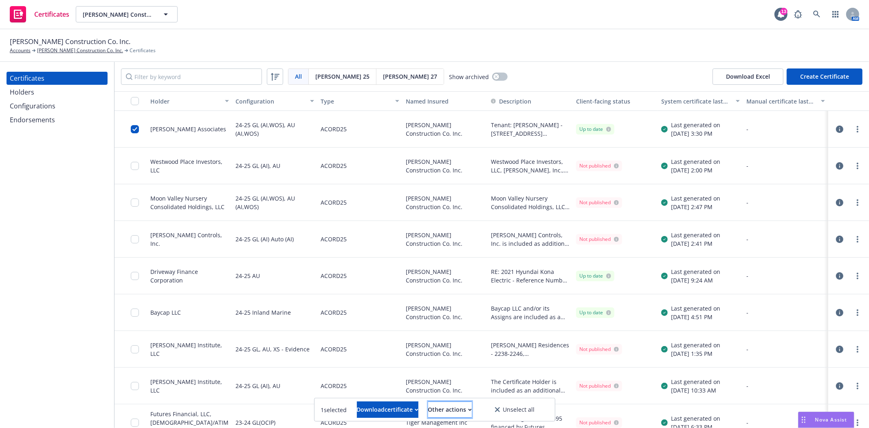
click at [472, 416] on button "Other actions" at bounding box center [450, 409] width 44 height 16
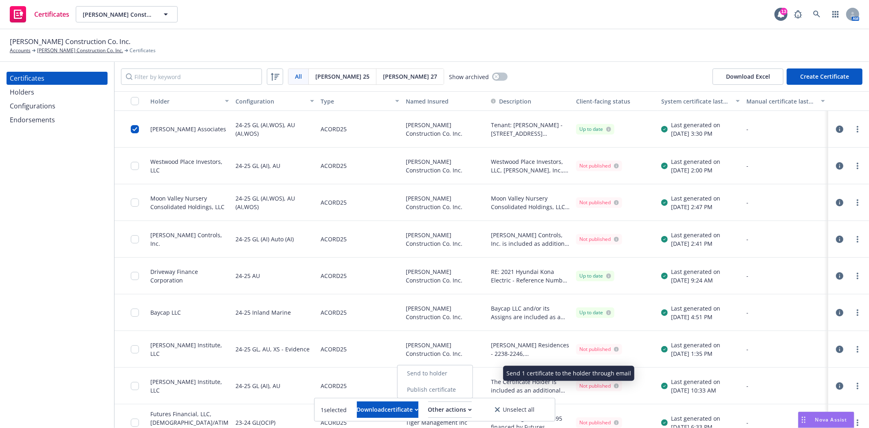
click at [472, 376] on link "Send to holder" at bounding box center [434, 373] width 75 height 16
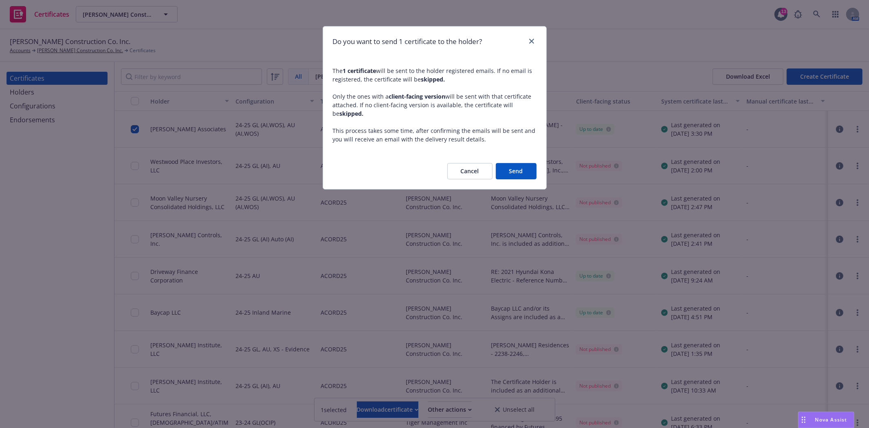
click at [515, 169] on button "Send" at bounding box center [516, 171] width 41 height 16
